Goal: Task Accomplishment & Management: Use online tool/utility

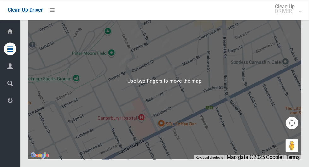
scroll to position [3973, 0]
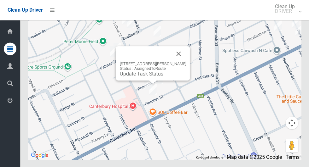
click at [182, 61] on button "Close" at bounding box center [178, 53] width 15 height 15
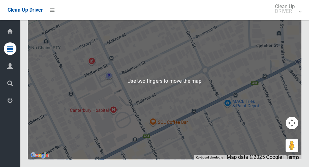
scroll to position [3976, 0]
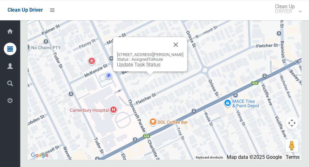
click at [182, 52] on button "Close" at bounding box center [175, 44] width 15 height 15
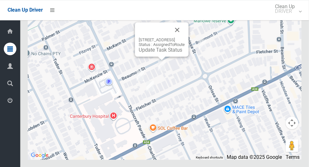
click at [185, 38] on button "Close" at bounding box center [177, 29] width 15 height 15
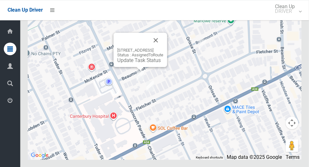
click at [163, 48] on button "Close" at bounding box center [155, 40] width 15 height 15
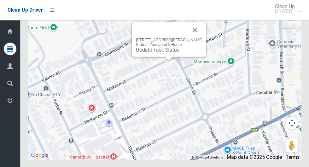
click at [199, 38] on button "Close" at bounding box center [194, 29] width 15 height 15
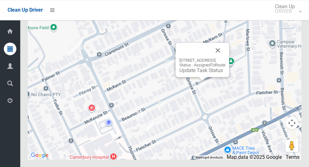
click at [225, 58] on button "Close" at bounding box center [217, 50] width 15 height 15
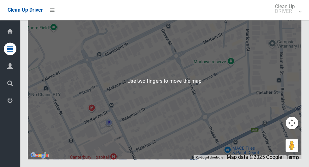
scroll to position [3974, 0]
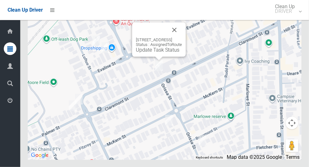
click at [182, 38] on button "Close" at bounding box center [174, 29] width 15 height 15
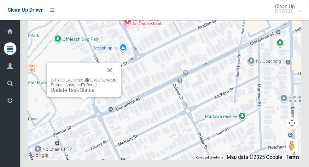
click at [112, 78] on button "Close" at bounding box center [109, 70] width 15 height 15
click at [113, 78] on button "Close" at bounding box center [109, 70] width 15 height 15
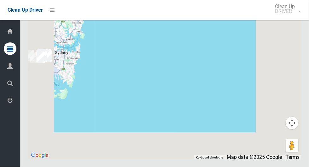
scroll to position [3976, 0]
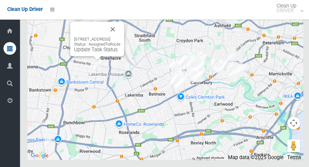
click at [120, 38] on button "Close" at bounding box center [112, 29] width 15 height 15
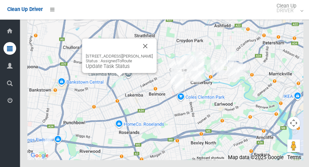
click at [151, 54] on button "Close" at bounding box center [144, 46] width 15 height 15
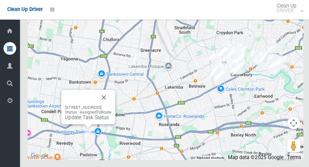
click at [111, 105] on button "Close" at bounding box center [103, 97] width 15 height 15
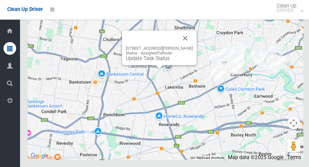
click at [188, 46] on button "Close" at bounding box center [184, 38] width 15 height 15
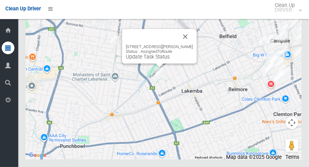
scroll to position [3976, 0]
click at [158, 64] on div "46 McCourt Street, WILEY PARK NSW 2195 Status : AssignedToRoute Update Task Sta…" at bounding box center [161, 47] width 74 height 34
click at [155, 64] on div "46 McCourt Street, WILEY PARK NSW 2195 Status : AssignedToRoute Update Task Sta…" at bounding box center [161, 47] width 74 height 34
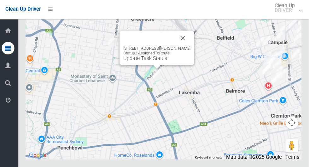
click at [150, 66] on div "46 McCourt Street, WILEY PARK NSW 2195 Status : AssignedToRoute Update Task Sta…" at bounding box center [158, 49] width 74 height 34
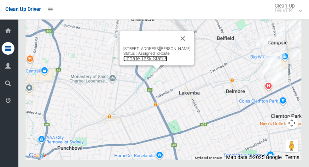
click at [148, 62] on link "Update Task Status" at bounding box center [146, 59] width 43 height 6
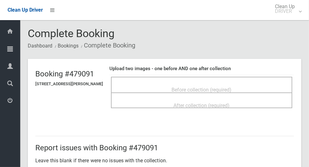
click at [255, 86] on div "Before collection (required)" at bounding box center [201, 90] width 167 height 12
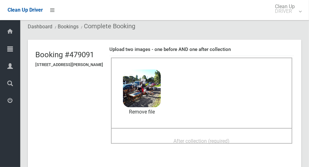
scroll to position [23, 0]
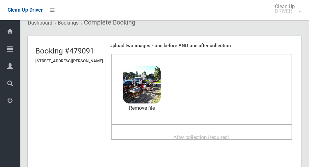
click at [229, 135] on span "After collection (required)" at bounding box center [202, 138] width 56 height 6
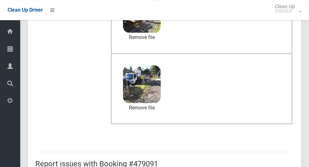
scroll to position [326, 0]
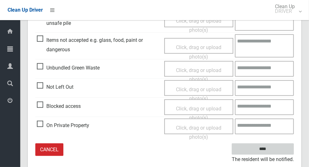
click at [284, 149] on input "****" at bounding box center [263, 150] width 62 height 12
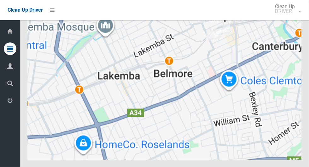
scroll to position [3933, 0]
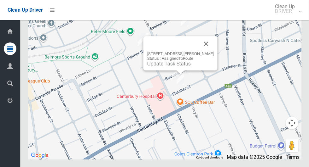
click at [212, 51] on button "Close" at bounding box center [206, 43] width 15 height 15
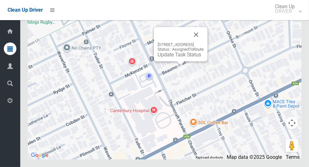
scroll to position [3933, 0]
click at [204, 42] on button "Close" at bounding box center [195, 34] width 15 height 15
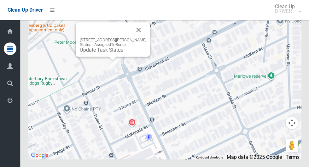
click at [136, 38] on button "Close" at bounding box center [138, 29] width 15 height 15
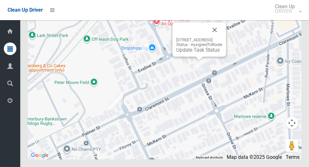
click at [222, 38] on button "Close" at bounding box center [214, 29] width 15 height 15
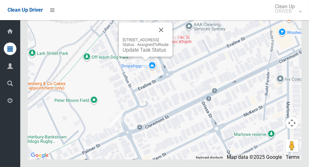
click at [169, 38] on button "Close" at bounding box center [161, 29] width 15 height 15
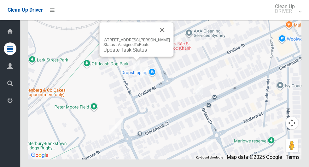
click at [161, 38] on button "Close" at bounding box center [162, 29] width 15 height 15
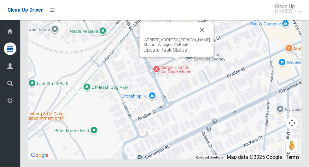
click at [202, 38] on button "Close" at bounding box center [202, 29] width 15 height 15
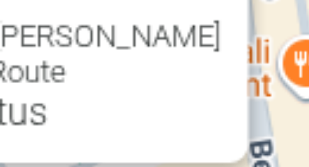
click at [212, 38] on button "Close" at bounding box center [213, 29] width 15 height 15
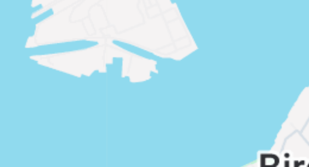
click at [209, 46] on div at bounding box center [165, 81] width 274 height 158
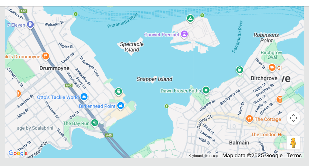
scroll to position [3933, 0]
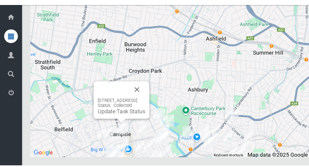
click at [133, 105] on button "Close" at bounding box center [125, 97] width 15 height 15
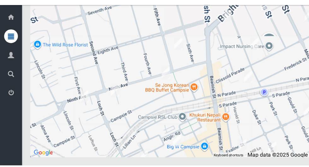
click at [119, 114] on div at bounding box center [165, 81] width 274 height 158
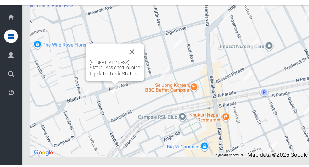
click at [128, 71] on button "Close" at bounding box center [120, 62] width 15 height 15
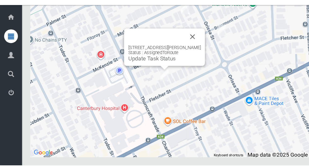
click at [178, 57] on button "Close" at bounding box center [176, 49] width 15 height 15
click at [149, 72] on link "Update Task Status" at bounding box center [139, 69] width 43 height 6
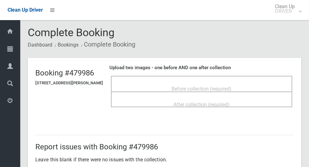
scroll to position [12, 0]
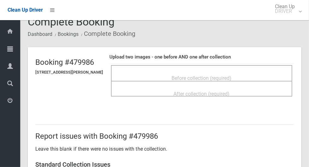
click at [227, 75] on span "Before collection (required)" at bounding box center [202, 78] width 60 height 6
click at [193, 77] on span "Before collection (required)" at bounding box center [202, 78] width 60 height 6
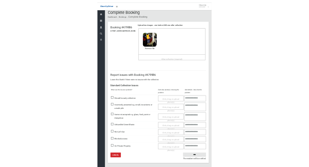
scroll to position [0, 0]
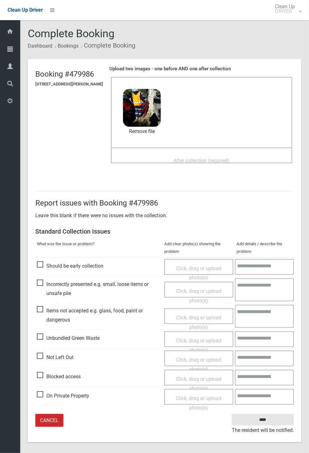
click at [149, 167] on div "On Private Property" at bounding box center [99, 395] width 124 height 11
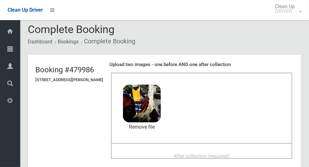
scroll to position [4, 0]
click at [244, 151] on div "After collection (required)" at bounding box center [201, 156] width 167 height 12
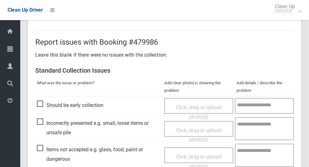
scroll to position [326, 0]
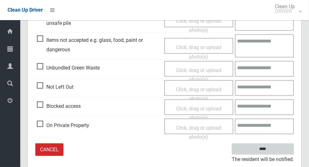
click at [274, 152] on input "****" at bounding box center [263, 150] width 62 height 12
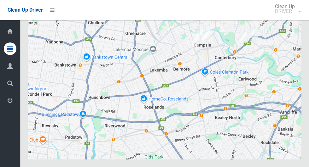
scroll to position [3933, 0]
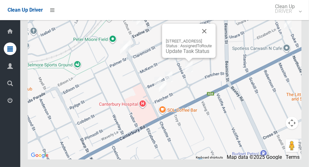
click at [212, 39] on button "Close" at bounding box center [204, 31] width 15 height 15
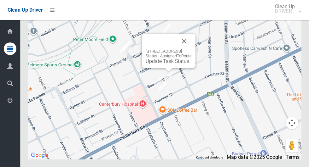
click at [192, 49] on button "Close" at bounding box center [184, 41] width 15 height 15
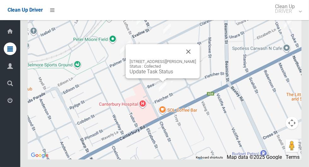
click at [192, 59] on button "Close" at bounding box center [188, 51] width 15 height 15
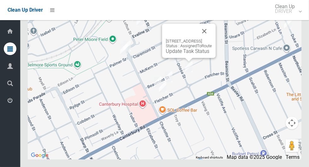
click at [184, 58] on div "16 Beaumont Street, CAMPSIE NSW 2194 Status : AssignedToRoute Update Task Status" at bounding box center [189, 41] width 54 height 34
click at [188, 58] on div "16 Beaumont Street, CAMPSIE NSW 2194 Status : AssignedToRoute Update Task Status" at bounding box center [189, 41] width 54 height 34
click at [173, 54] on link "Update Task Status" at bounding box center [187, 51] width 43 height 6
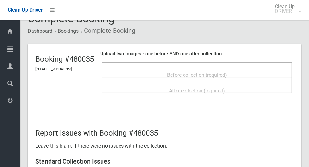
scroll to position [14, 0]
click at [204, 74] on span "Before collection (required)" at bounding box center [197, 75] width 60 height 6
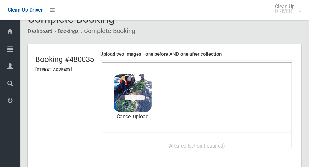
click at [220, 143] on span "After collection (required)" at bounding box center [197, 146] width 56 height 6
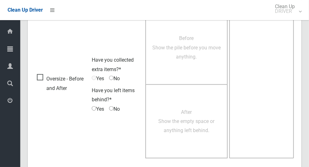
scroll to position [516, 0]
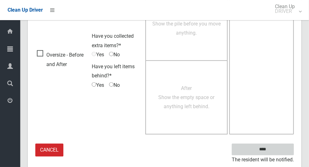
click at [281, 147] on input "****" at bounding box center [263, 150] width 62 height 12
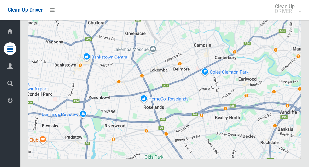
scroll to position [3933, 0]
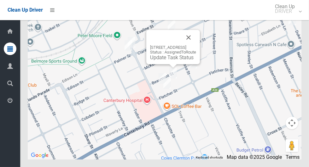
click at [196, 45] on button "Close" at bounding box center [188, 37] width 15 height 15
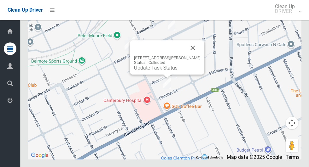
click at [198, 55] on button "Close" at bounding box center [192, 47] width 15 height 15
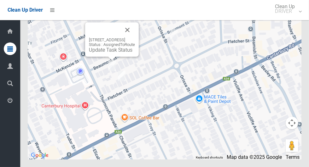
click at [135, 38] on button "Close" at bounding box center [127, 29] width 15 height 15
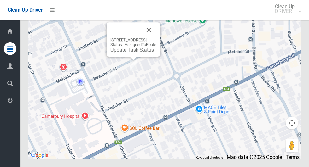
click at [130, 53] on link "Update Task Status" at bounding box center [131, 50] width 43 height 6
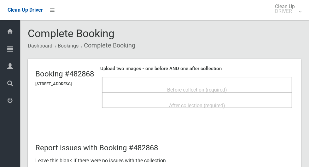
click at [220, 87] on span "Before collection (required)" at bounding box center [197, 90] width 60 height 6
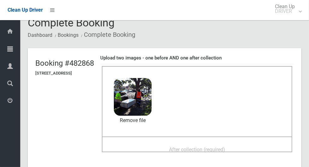
scroll to position [10, 0]
click at [225, 149] on span "After collection (required)" at bounding box center [197, 150] width 56 height 6
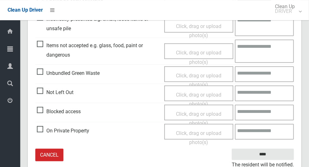
scroll to position [326, 0]
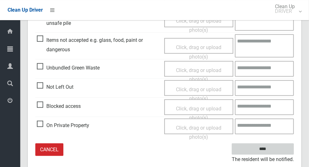
click at [281, 150] on input "****" at bounding box center [263, 150] width 62 height 12
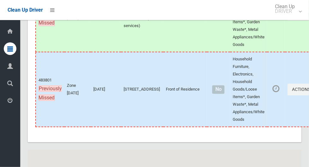
scroll to position [3933, 0]
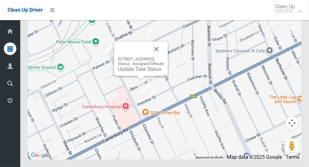
click at [118, 72] on link "Update Task Status" at bounding box center [139, 69] width 43 height 6
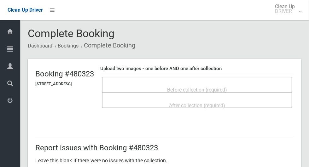
click at [227, 92] on span "Before collection (required)" at bounding box center [197, 90] width 60 height 6
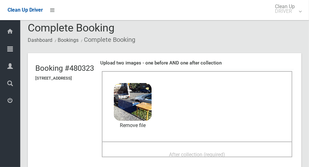
scroll to position [14, 0]
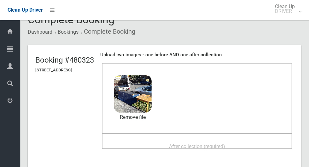
click at [204, 144] on span "After collection (required)" at bounding box center [197, 147] width 56 height 6
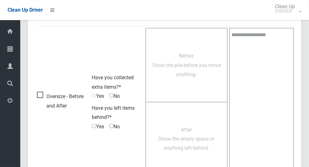
scroll to position [516, 0]
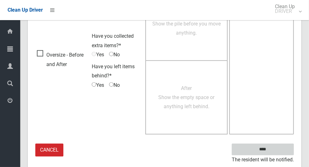
click at [274, 152] on input "****" at bounding box center [263, 150] width 62 height 12
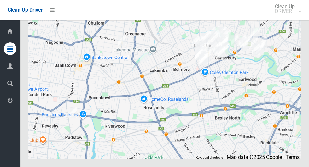
scroll to position [3933, 0]
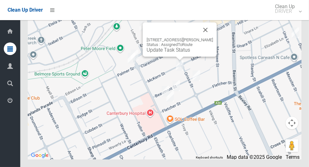
click at [210, 38] on button "Close" at bounding box center [205, 29] width 15 height 15
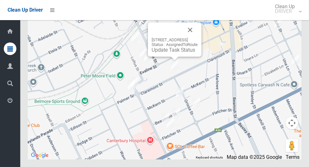
click at [198, 38] on button "Close" at bounding box center [190, 29] width 15 height 15
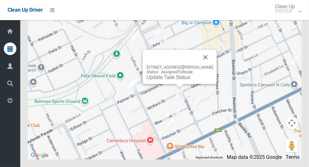
click at [209, 65] on button "Close" at bounding box center [205, 57] width 15 height 15
click at [179, 80] on link "Update Task Status" at bounding box center [168, 77] width 43 height 6
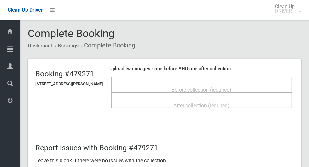
click at [223, 90] on span "Before collection (required)" at bounding box center [202, 90] width 60 height 6
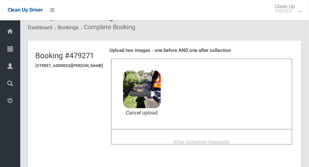
scroll to position [21, 0]
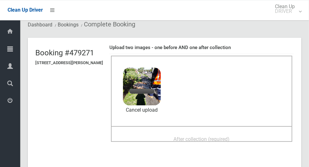
click at [223, 138] on span "After collection (required)" at bounding box center [202, 139] width 56 height 6
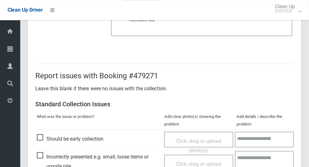
scroll to position [326, 0]
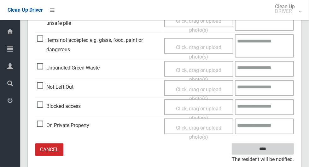
click at [276, 147] on input "****" at bounding box center [263, 150] width 62 height 12
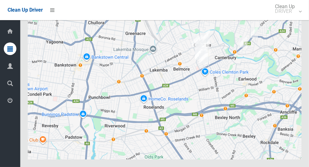
scroll to position [3933, 0]
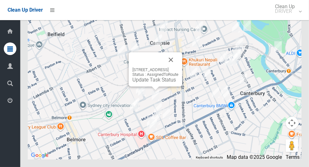
click at [152, 83] on link "Update Task Status" at bounding box center [153, 80] width 43 height 6
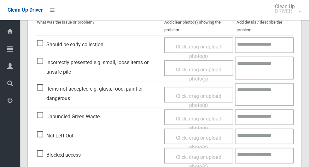
scroll to position [164, 0]
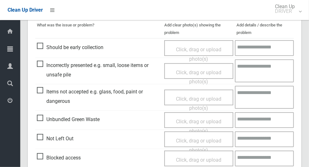
click at [41, 137] on span "Not Left Out" at bounding box center [55, 138] width 37 height 9
click at [210, 143] on span "Click, drag or upload photo(s)" at bounding box center [198, 145] width 45 height 15
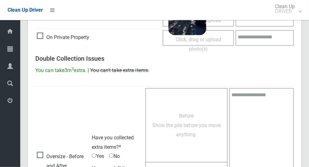
scroll to position [406, 0]
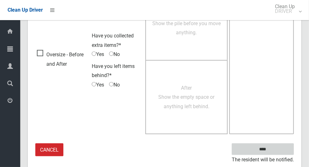
click at [269, 154] on input "****" at bounding box center [263, 150] width 62 height 12
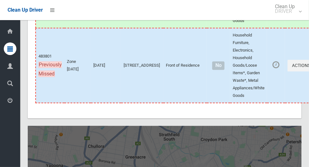
scroll to position [3918, 0]
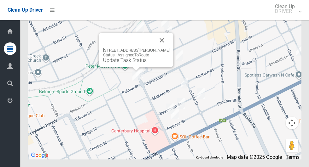
click at [169, 48] on button "Close" at bounding box center [161, 40] width 15 height 15
click at [165, 48] on button "Close" at bounding box center [161, 40] width 15 height 15
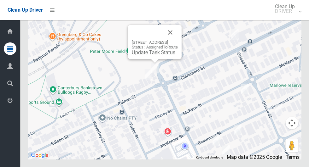
click at [178, 40] on button "Close" at bounding box center [170, 32] width 15 height 15
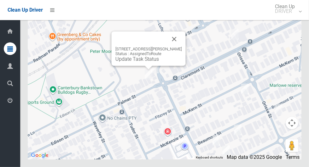
click at [152, 66] on div "1 Palmer Street, CAMPSIE NSW 2194 Status : AssignedToRoute Update Task Status" at bounding box center [149, 49] width 74 height 34
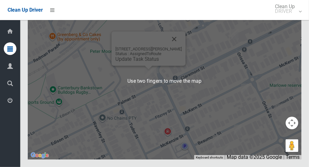
scroll to position [3922, 0]
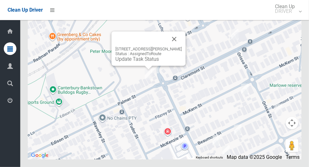
click at [147, 66] on div "1 Palmer Street, CAMPSIE NSW 2194 Status : AssignedToRoute Update Task Status" at bounding box center [149, 49] width 74 height 34
click at [149, 62] on link "Update Task Status" at bounding box center [136, 59] width 43 height 6
click at [139, 62] on link "Update Task Status" at bounding box center [136, 59] width 43 height 6
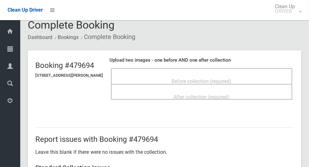
scroll to position [9, 0]
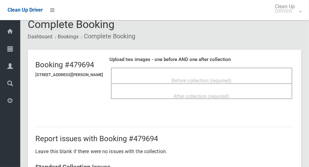
click at [218, 78] on span "Before collection (required)" at bounding box center [202, 81] width 60 height 6
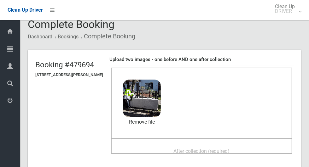
click at [132, 145] on div "After collection (required)" at bounding box center [201, 151] width 167 height 12
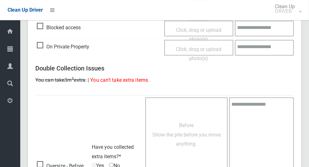
scroll to position [516, 0]
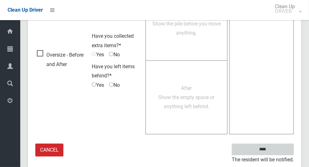
click at [275, 151] on input "****" at bounding box center [263, 150] width 62 height 12
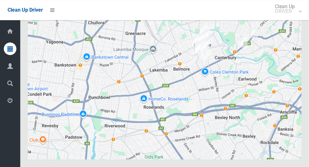
scroll to position [3933, 0]
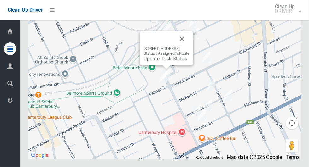
click at [159, 66] on div "3 Thorncraft Parade, CAMPSIE NSW 2194 Status : AssignedToRoute Update Task Stat…" at bounding box center [167, 48] width 54 height 34
click at [160, 62] on link "Update Task Status" at bounding box center [164, 59] width 43 height 6
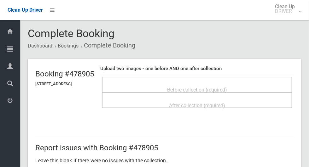
click at [217, 88] on span "Before collection (required)" at bounding box center [197, 90] width 60 height 6
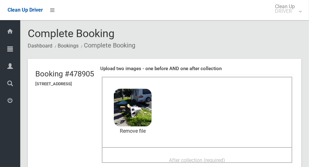
click at [182, 114] on div "Before collection (required) 3.2 MB 2025-09-1208.38.465486138146175307974.jpg C…" at bounding box center [197, 112] width 190 height 71
click at [247, 156] on div "After collection (required)" at bounding box center [197, 160] width 177 height 12
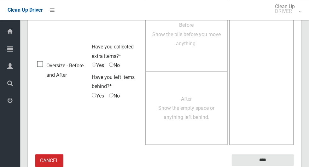
scroll to position [512, 0]
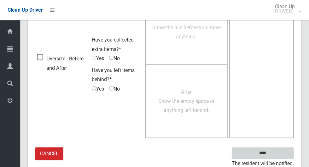
click at [277, 151] on input "****" at bounding box center [263, 154] width 62 height 12
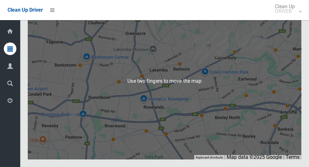
scroll to position [3903, 0]
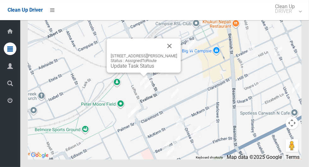
click at [174, 54] on button "Close" at bounding box center [169, 45] width 15 height 15
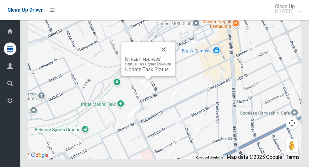
click at [171, 57] on button "Close" at bounding box center [163, 49] width 15 height 15
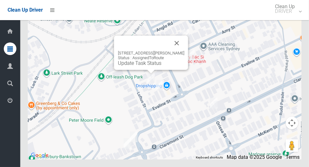
scroll to position [3908, 0]
click at [148, 70] on div "40A Loftus Street, CAMPSIE NSW 2194 Status : AssignedToRoute Update Task Status" at bounding box center [151, 53] width 74 height 34
click at [147, 66] on link "Update Task Status" at bounding box center [139, 63] width 43 height 6
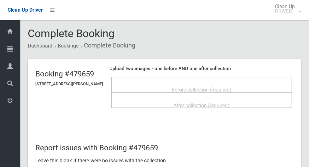
click at [137, 90] on div "Before collection (required)" at bounding box center [201, 90] width 167 height 12
click at [215, 88] on span "Before collection (required)" at bounding box center [202, 90] width 60 height 6
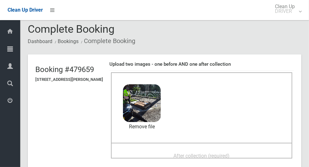
scroll to position [5, 0]
click at [221, 154] on span "After collection (required)" at bounding box center [202, 156] width 56 height 6
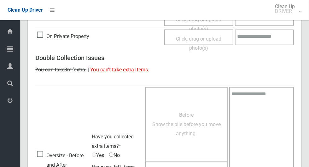
scroll to position [516, 0]
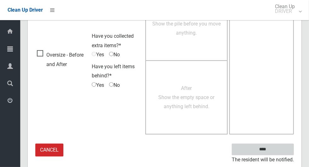
click at [276, 149] on input "****" at bounding box center [263, 150] width 62 height 12
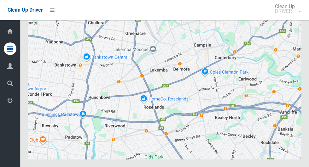
scroll to position [3933, 0]
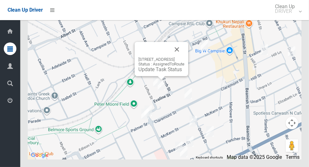
click at [184, 57] on button "Close" at bounding box center [176, 49] width 15 height 15
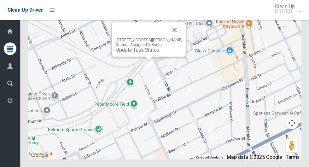
click at [161, 53] on div "[STREET_ADDRESS][PERSON_NAME] Status : AssignedToRoute Update Task Status" at bounding box center [149, 45] width 67 height 15
click at [154, 53] on link "Update Task Status" at bounding box center [137, 50] width 43 height 6
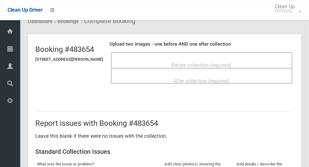
scroll to position [21, 0]
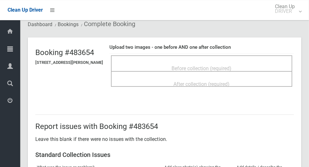
click at [177, 78] on div "After collection (required)" at bounding box center [201, 84] width 167 height 12
click at [179, 70] on span "Before collection (required)" at bounding box center [202, 69] width 60 height 6
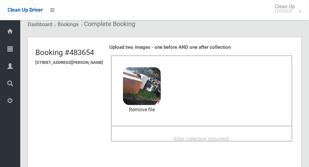
click at [240, 135] on div "After collection (required)" at bounding box center [201, 139] width 167 height 12
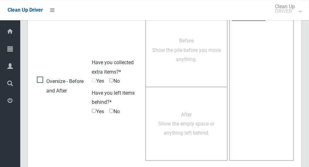
scroll to position [516, 0]
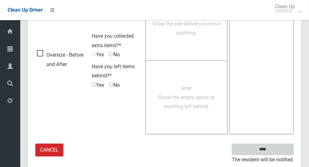
click at [275, 149] on input "****" at bounding box center [263, 150] width 62 height 12
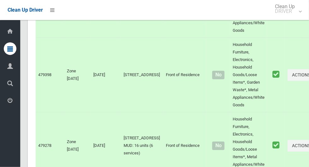
scroll to position [3933, 0]
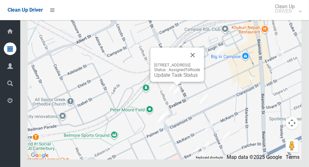
click at [204, 75] on div "129 Evaline Street, CAMPSIE NSW 2194 Status : AssignedToRoute Update Task Status" at bounding box center [177, 65] width 54 height 34
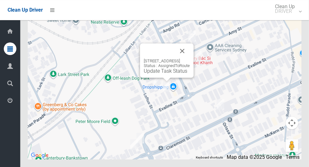
click at [190, 59] on button "Close" at bounding box center [182, 50] width 15 height 15
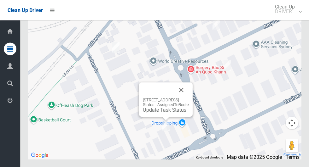
click at [189, 98] on button "Close" at bounding box center [181, 90] width 15 height 15
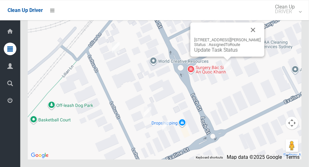
click at [252, 38] on button "Close" at bounding box center [253, 29] width 15 height 15
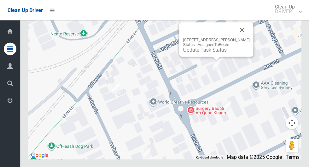
click at [242, 38] on button "Close" at bounding box center [242, 29] width 15 height 15
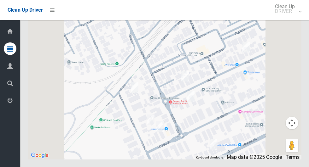
click at [155, 160] on div at bounding box center [165, 81] width 274 height 158
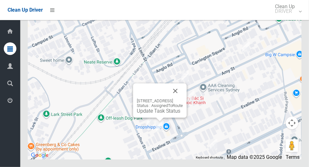
click at [183, 99] on button "Close" at bounding box center [175, 91] width 15 height 15
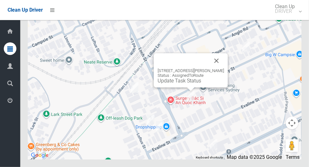
click at [214, 68] on button "Close" at bounding box center [216, 60] width 15 height 15
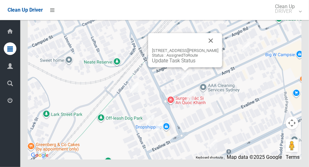
click at [212, 48] on button "Close" at bounding box center [210, 40] width 15 height 15
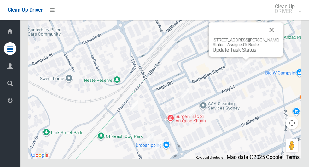
click at [271, 38] on button "Close" at bounding box center [271, 29] width 15 height 15
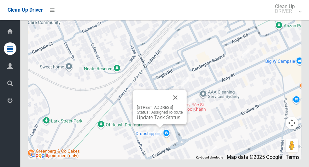
click at [156, 125] on div "129 Evaline Street, CAMPSIE NSW 2194 Status : AssignedToRoute Update Task Status" at bounding box center [160, 107] width 54 height 34
click at [152, 125] on div "129 Evaline Street, CAMPSIE NSW 2194 Status : AssignedToRoute Update Task Status" at bounding box center [160, 107] width 54 height 34
click at [153, 121] on link "Update Task Status" at bounding box center [158, 118] width 43 height 6
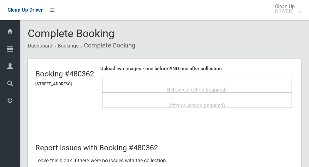
click at [227, 89] on span "Before collection (required)" at bounding box center [197, 90] width 60 height 6
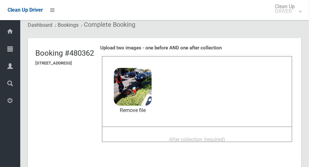
scroll to position [21, 0]
click at [225, 136] on span "After collection (required)" at bounding box center [197, 139] width 56 height 6
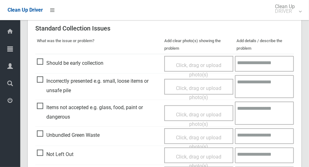
scroll to position [326, 0]
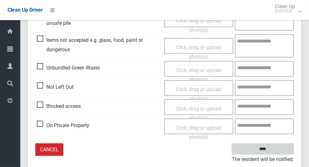
click at [280, 150] on input "****" at bounding box center [263, 150] width 62 height 12
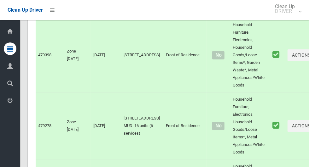
scroll to position [3933, 0]
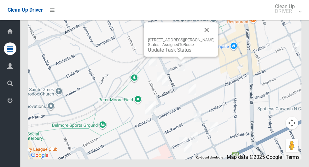
click at [209, 38] on button "Close" at bounding box center [206, 29] width 15 height 15
click at [203, 38] on button "Close" at bounding box center [206, 29] width 15 height 15
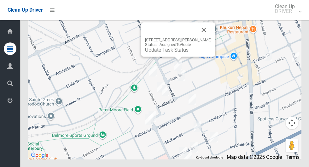
click at [202, 38] on button "Close" at bounding box center [203, 29] width 15 height 15
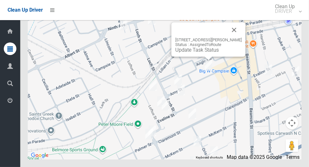
click at [235, 38] on button "Close" at bounding box center [234, 29] width 15 height 15
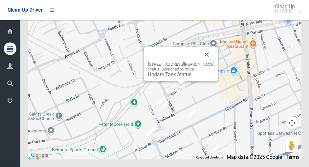
click at [183, 78] on link "Update Task Status" at bounding box center [169, 75] width 43 height 6
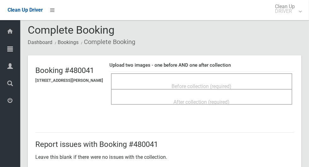
scroll to position [9, 0]
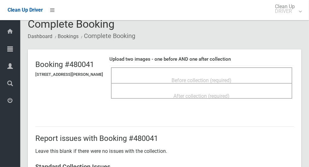
click at [230, 78] on span "Before collection (required)" at bounding box center [202, 81] width 60 height 6
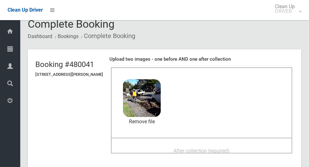
click at [249, 146] on div "After collection (required)" at bounding box center [201, 151] width 167 height 12
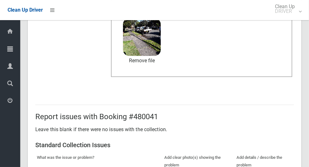
scroll to position [326, 0]
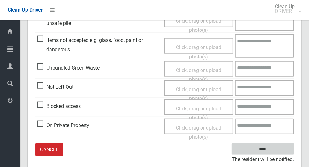
click at [274, 151] on input "****" at bounding box center [263, 150] width 62 height 12
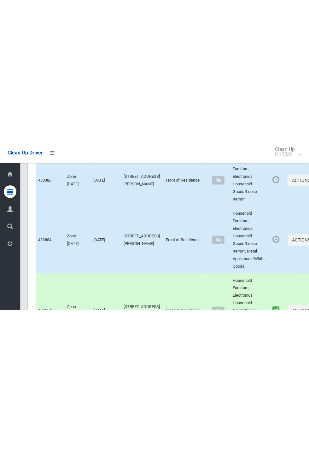
scroll to position [475, 0]
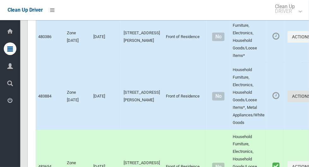
click at [309, 99] on icon "button" at bounding box center [311, 96] width 3 height 4
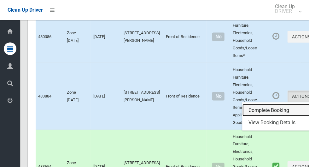
click at [260, 117] on link "Complete Booking" at bounding box center [279, 110] width 75 height 13
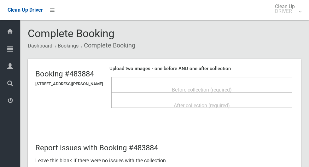
click at [222, 84] on div "Before collection (required)" at bounding box center [201, 90] width 167 height 12
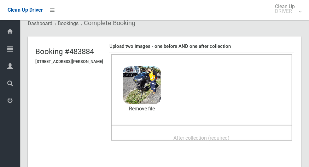
scroll to position [21, 0]
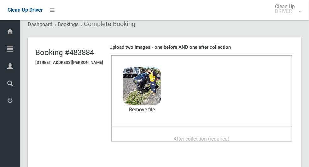
click at [237, 139] on div "After collection (required)" at bounding box center [201, 139] width 167 height 12
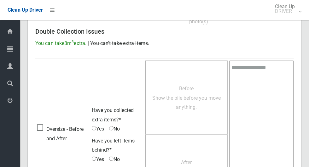
scroll to position [516, 0]
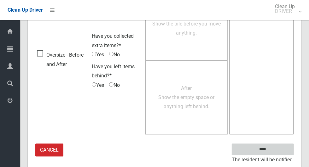
click at [275, 148] on input "****" at bounding box center [263, 150] width 62 height 12
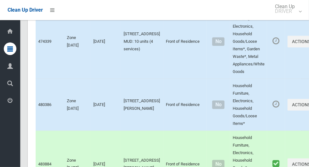
scroll to position [407, 0]
click at [309, 107] on icon "button" at bounding box center [311, 105] width 3 height 4
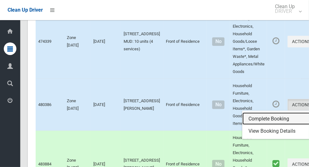
click at [275, 125] on link "Complete Booking" at bounding box center [279, 119] width 75 height 13
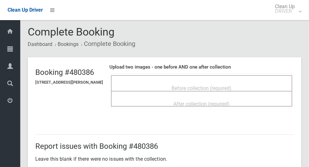
scroll to position [1, 0]
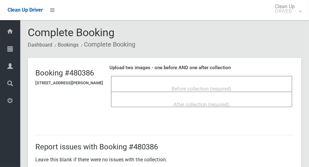
click at [219, 87] on span "Before collection (required)" at bounding box center [202, 89] width 60 height 6
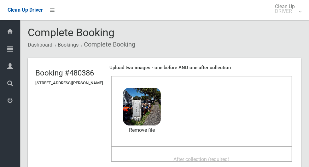
click at [241, 159] on div "After collection (required)" at bounding box center [201, 160] width 167 height 12
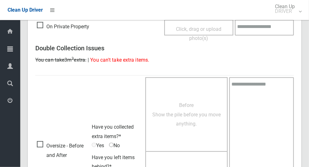
scroll to position [516, 0]
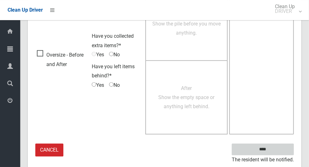
click at [283, 149] on input "****" at bounding box center [263, 150] width 62 height 12
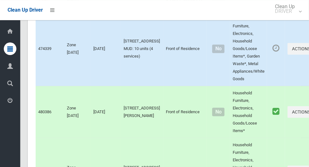
scroll to position [399, 0]
click at [287, 55] on button "Actions" at bounding box center [302, 49] width 30 height 12
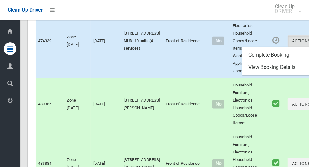
scroll to position [407, 0]
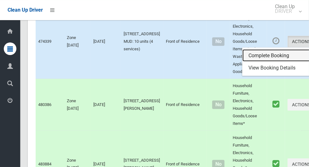
click at [269, 62] on link "Complete Booking" at bounding box center [279, 55] width 75 height 13
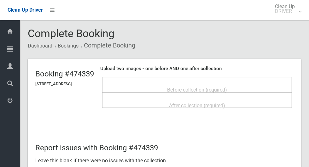
scroll to position [1, 0]
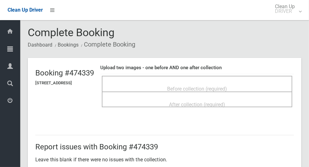
click at [227, 86] on span "Before collection (required)" at bounding box center [197, 89] width 60 height 6
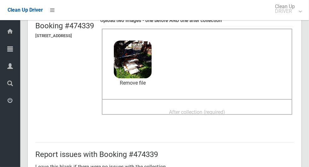
scroll to position [49, 0]
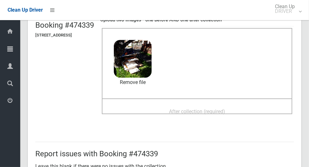
click at [242, 110] on div "After collection (required)" at bounding box center [197, 112] width 177 height 12
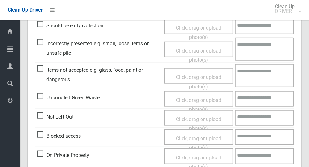
scroll to position [326, 0]
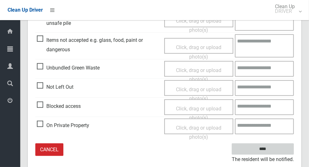
click at [274, 150] on input "****" at bounding box center [263, 150] width 62 height 12
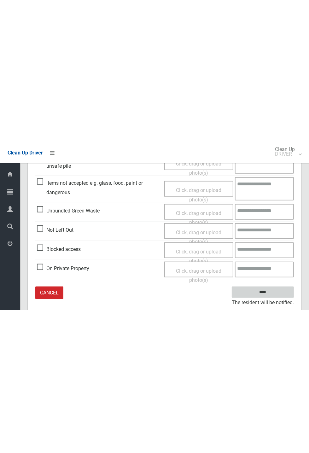
scroll to position [58, 0]
